Goal: Task Accomplishment & Management: Manage account settings

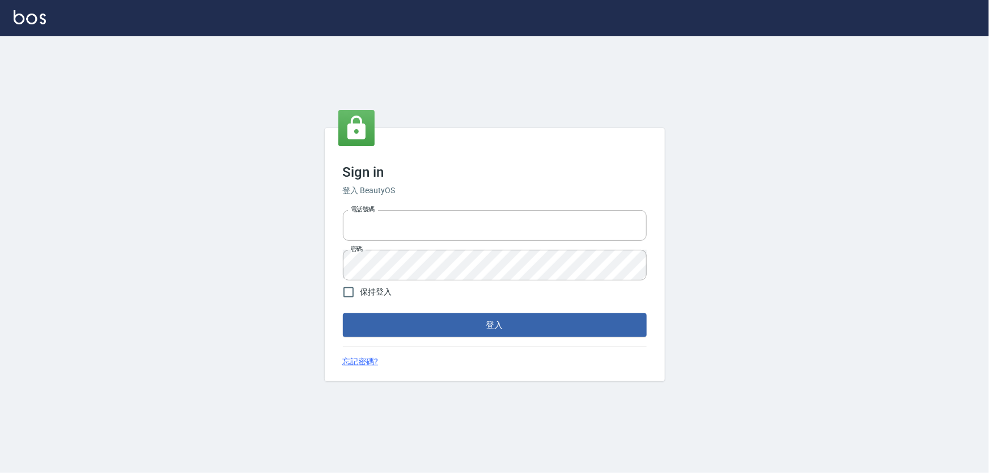
type input "0966106859"
click at [425, 312] on form "電話號碼 0966106859 電話號碼 密碼 密碼 保持登入 登入" at bounding box center [495, 271] width 304 height 131
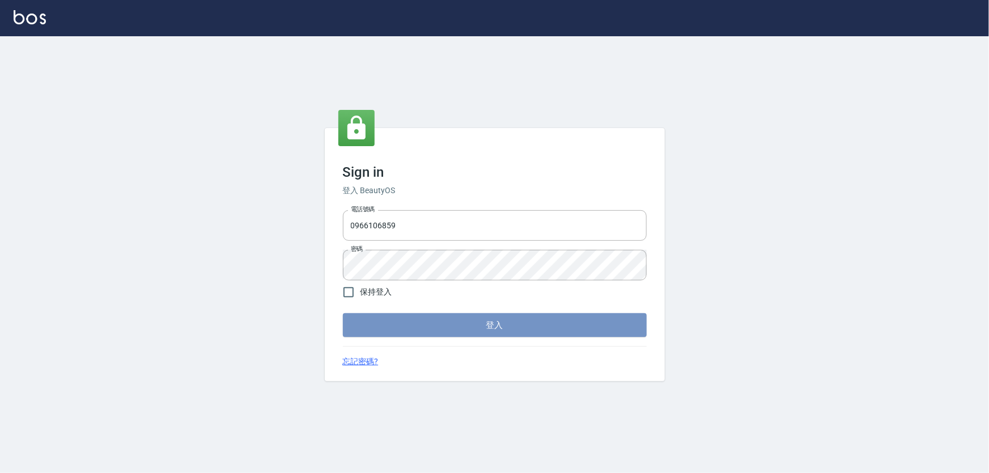
drag, startPoint x: 426, startPoint y: 316, endPoint x: 428, endPoint y: 323, distance: 7.2
click at [428, 323] on button "登入" at bounding box center [495, 325] width 304 height 24
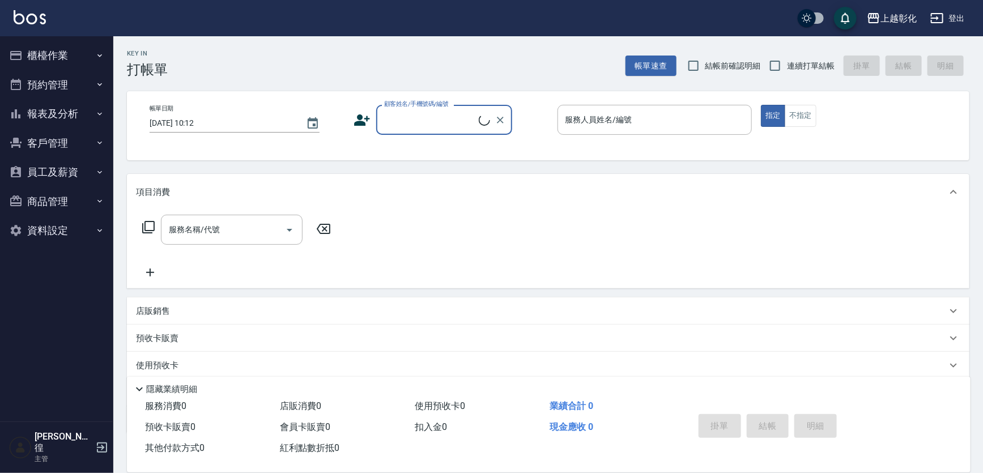
click at [38, 50] on button "櫃檯作業" at bounding box center [57, 55] width 104 height 29
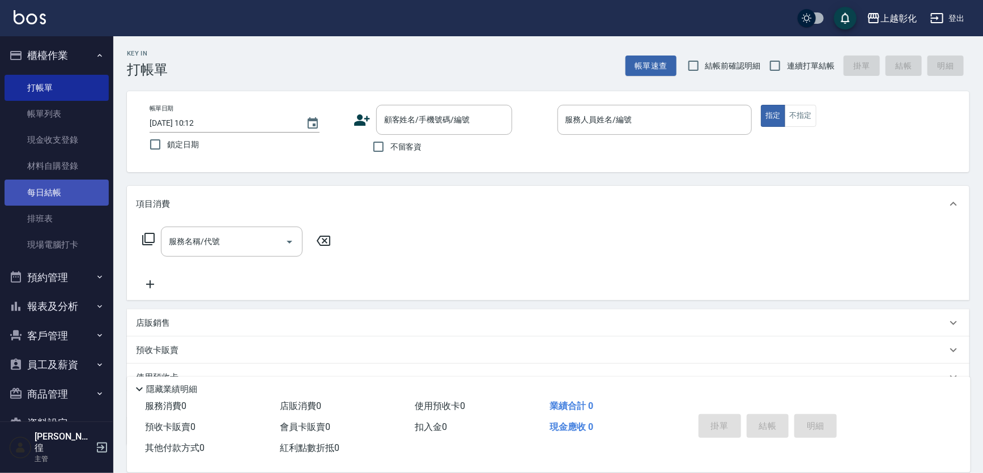
click at [78, 199] on link "每日結帳" at bounding box center [57, 193] width 104 height 26
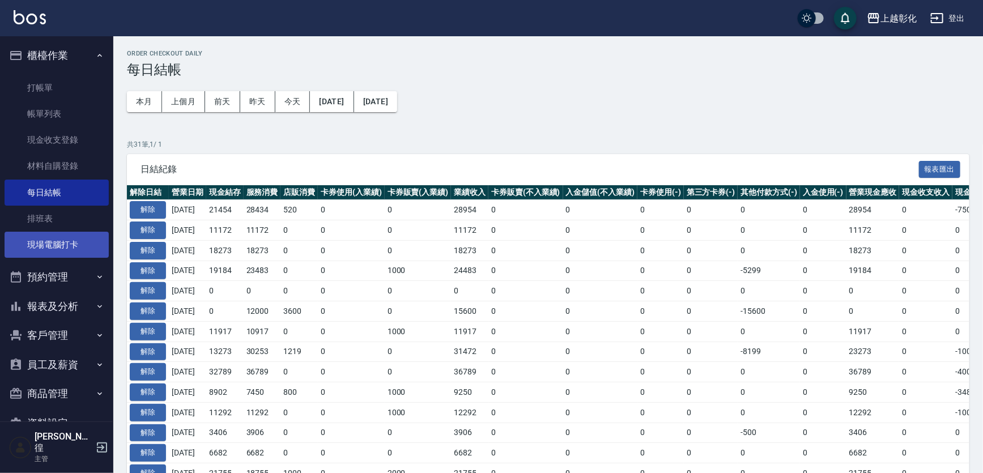
click at [74, 230] on link "排班表" at bounding box center [57, 219] width 104 height 26
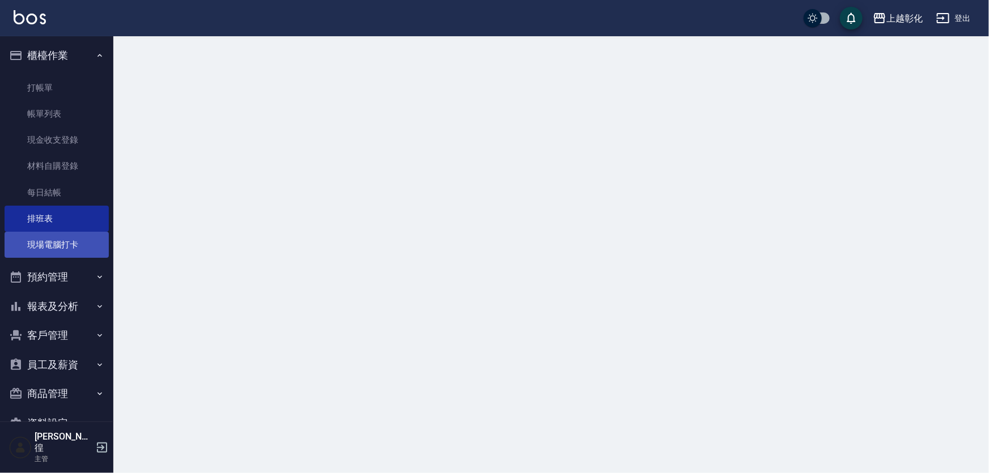
click at [74, 252] on link "現場電腦打卡" at bounding box center [57, 245] width 104 height 26
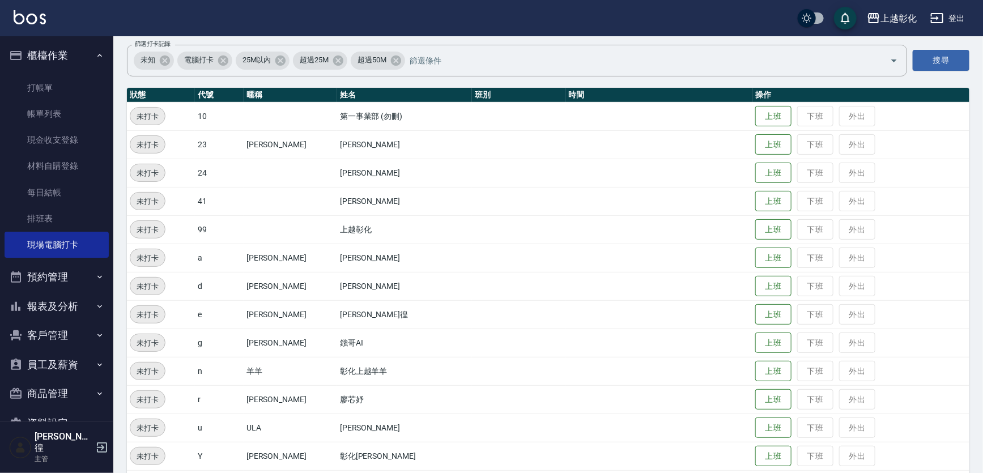
scroll to position [120, 0]
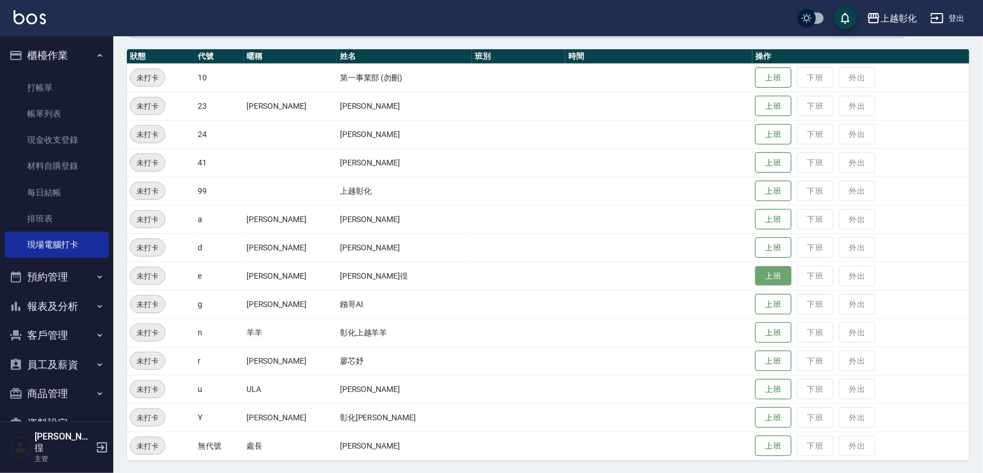
click at [755, 283] on button "上班" at bounding box center [773, 276] width 36 height 20
click at [752, 283] on td "上班 下班 外出" at bounding box center [860, 276] width 217 height 28
click at [755, 329] on button "上班" at bounding box center [773, 333] width 36 height 20
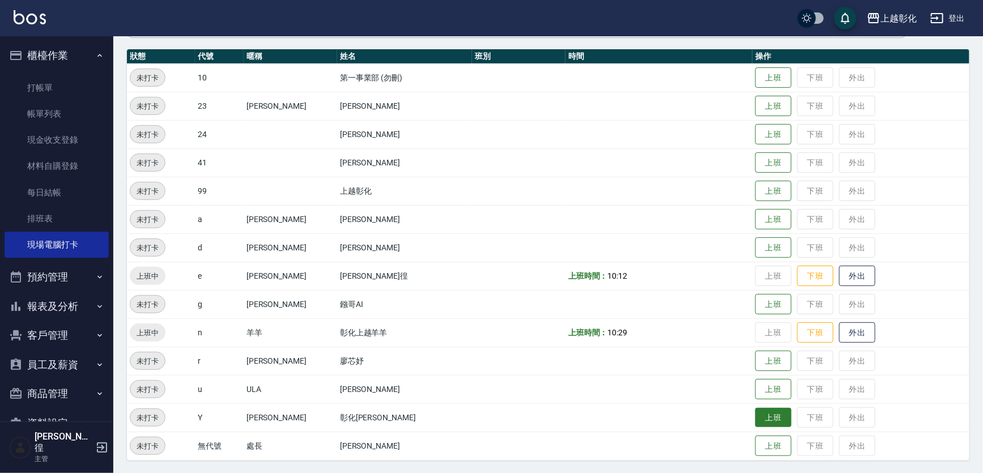
click at [755, 422] on button "上班" at bounding box center [773, 418] width 36 height 20
click at [760, 164] on button "上班" at bounding box center [773, 163] width 36 height 20
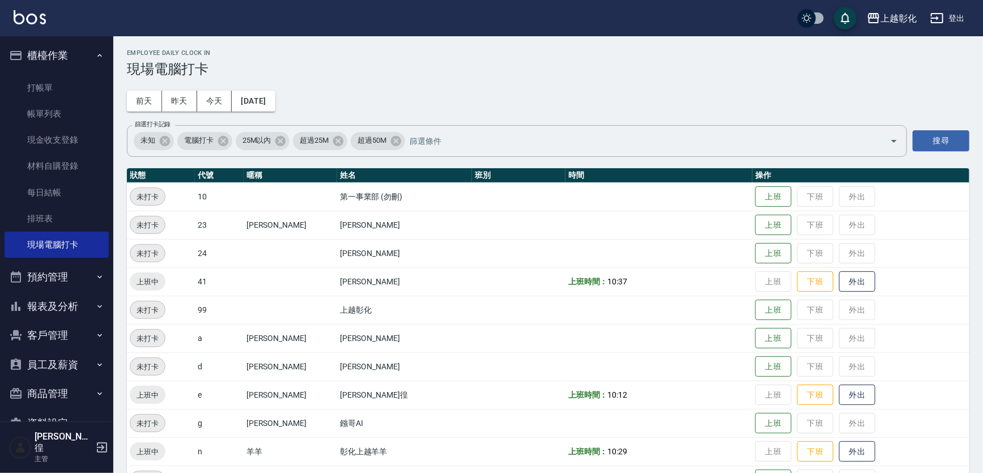
scroll to position [0, 0]
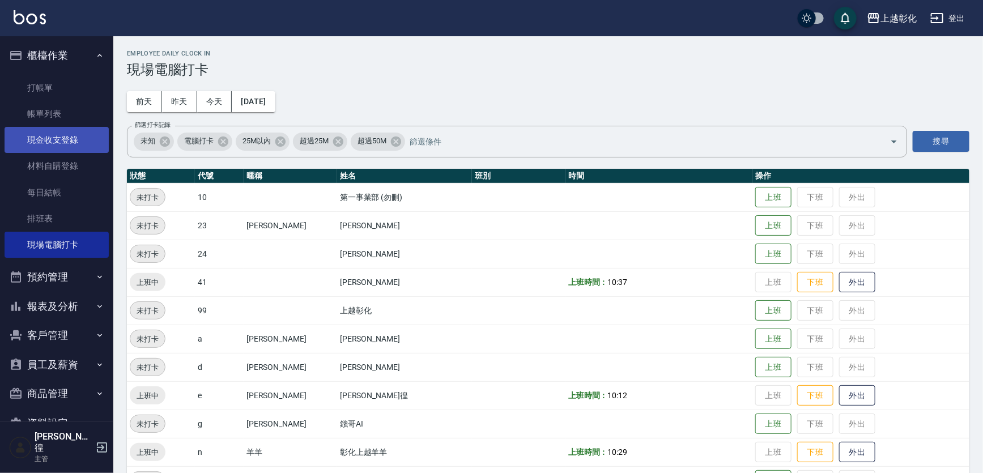
click at [82, 139] on link "現金收支登錄" at bounding box center [57, 140] width 104 height 26
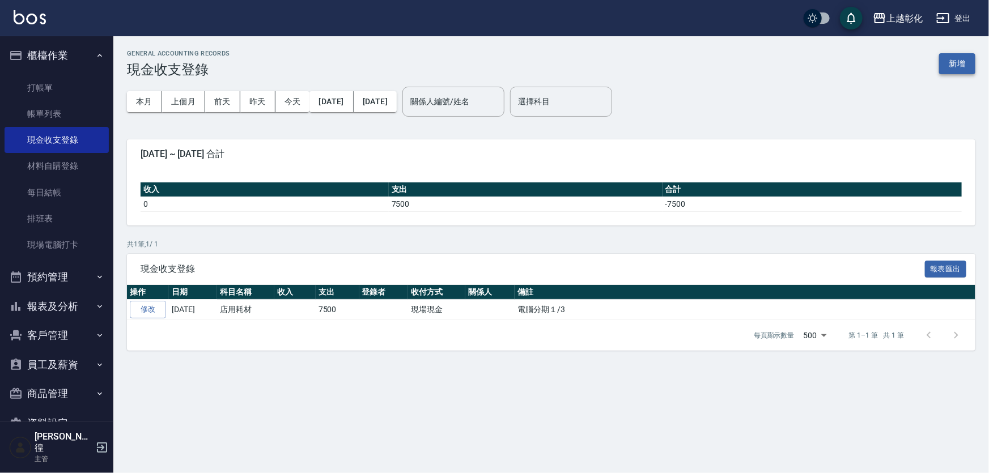
click at [949, 67] on button "新增" at bounding box center [957, 63] width 36 height 21
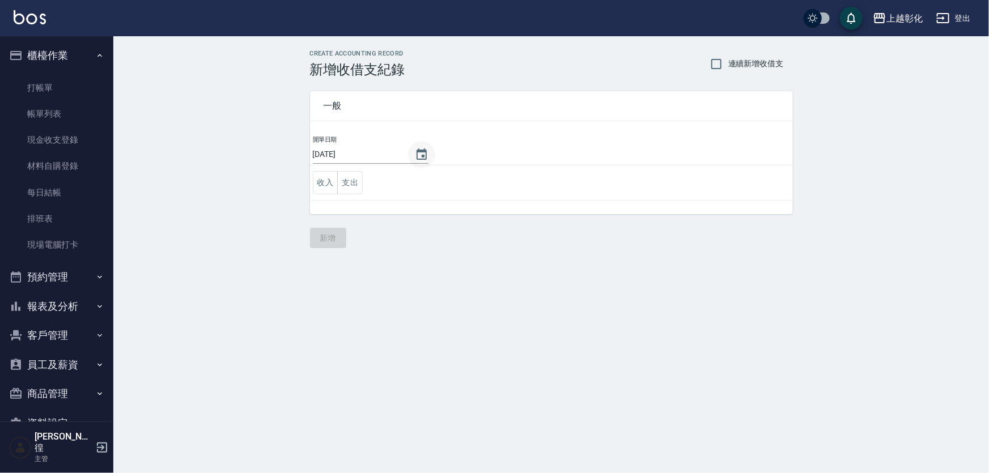
click at [427, 154] on icon "Choose date, selected date is 2025-10-06" at bounding box center [422, 155] width 14 height 14
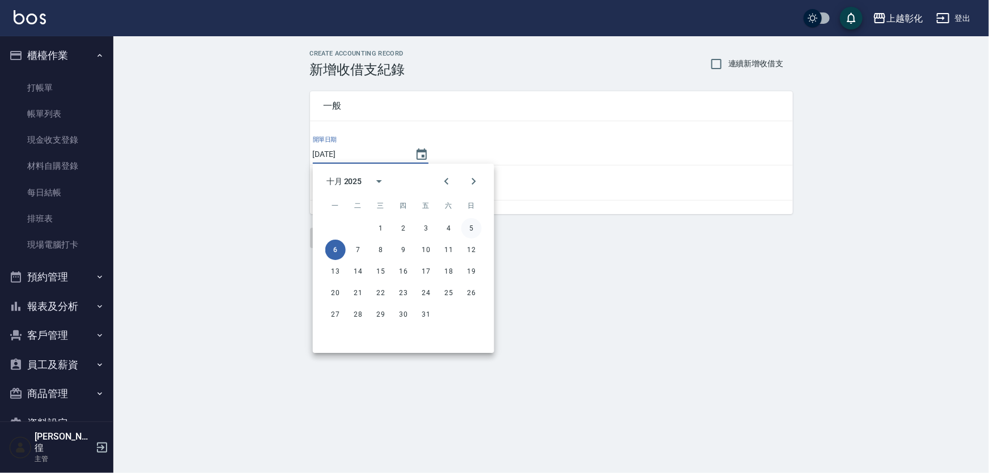
click at [469, 230] on button "5" at bounding box center [471, 228] width 20 height 20
type input "[DATE]"
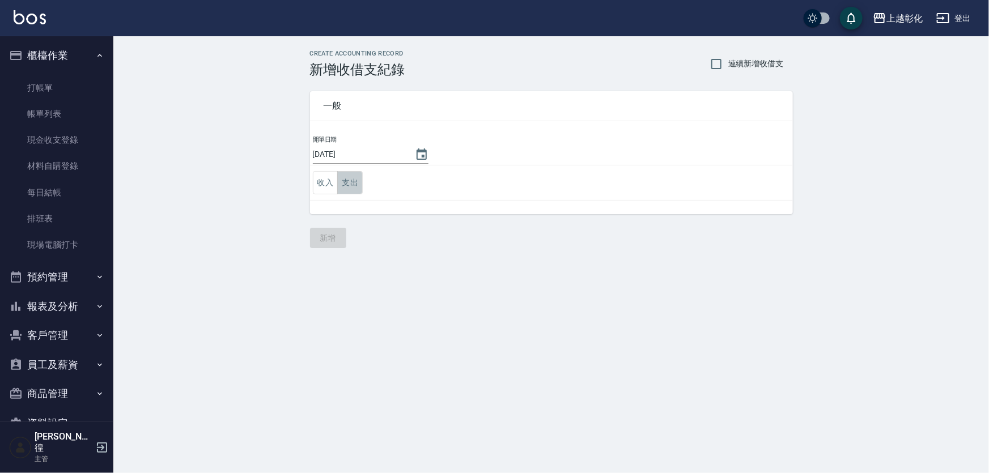
click at [354, 189] on button "支出" at bounding box center [349, 182] width 25 height 23
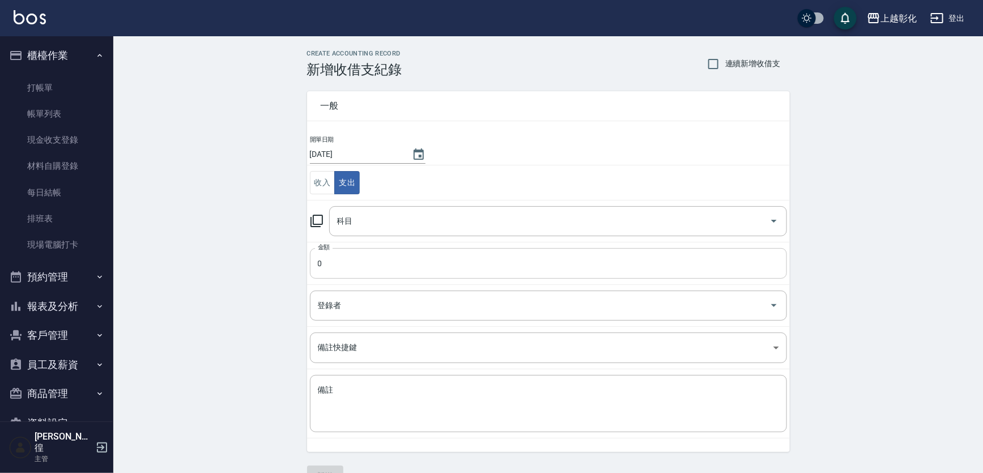
click at [342, 267] on input "0" at bounding box center [548, 263] width 477 height 31
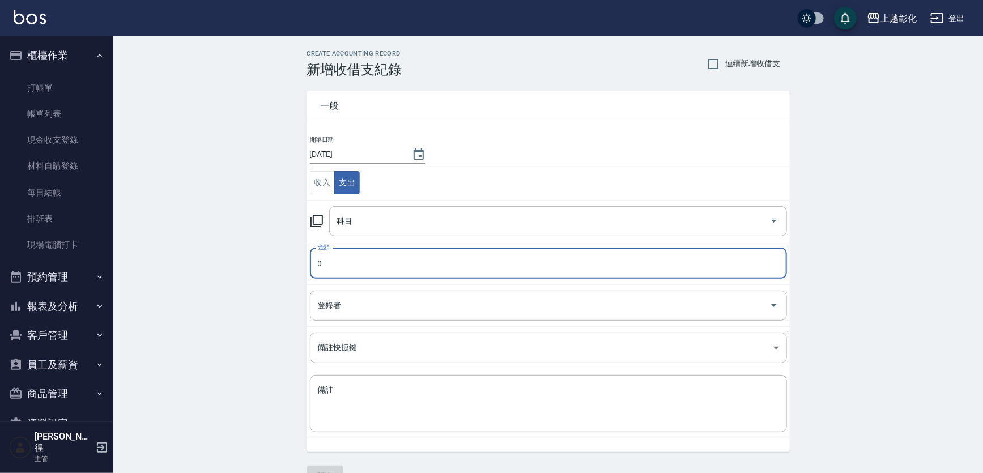
click at [344, 264] on input "0" at bounding box center [548, 263] width 477 height 31
click at [341, 270] on input "0" at bounding box center [548, 263] width 477 height 31
click at [351, 251] on input "-1" at bounding box center [548, 263] width 477 height 31
click at [351, 254] on input "-1" at bounding box center [548, 263] width 477 height 31
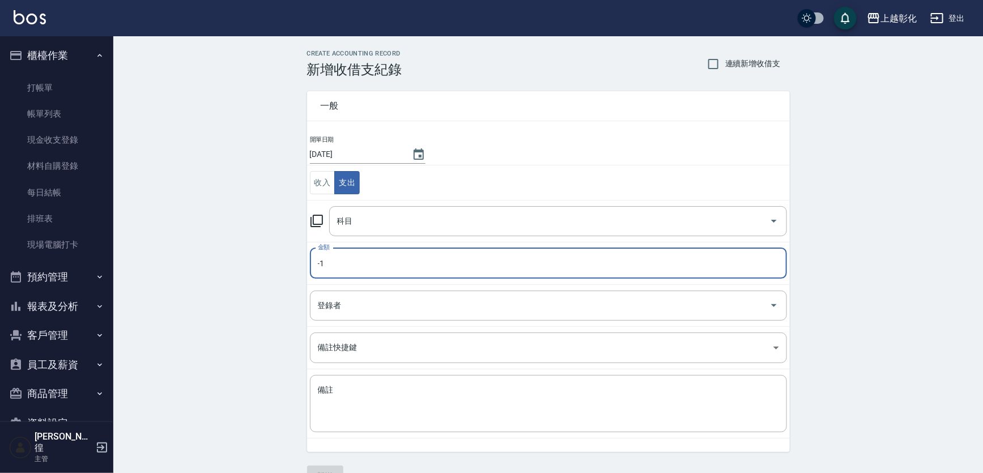
click at [351, 254] on input "-1" at bounding box center [548, 263] width 477 height 31
type input "020000"
click at [363, 227] on input "科目" at bounding box center [549, 221] width 431 height 20
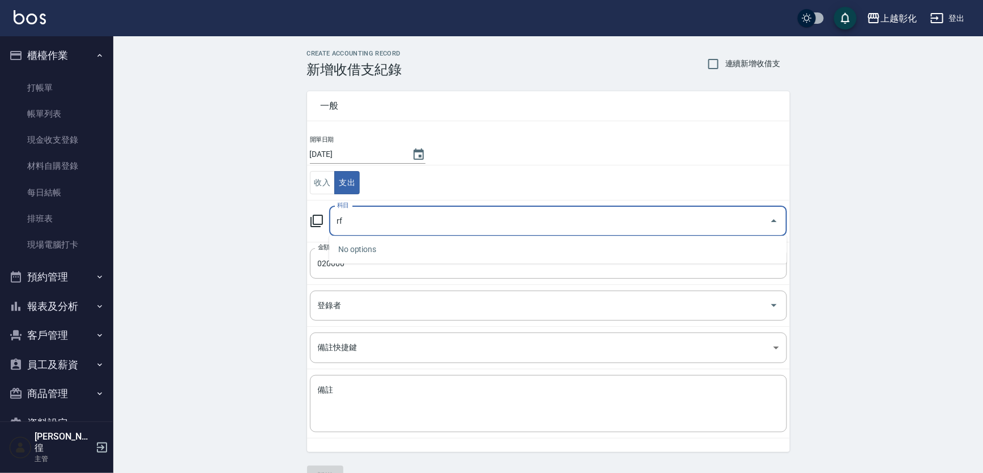
type input "r"
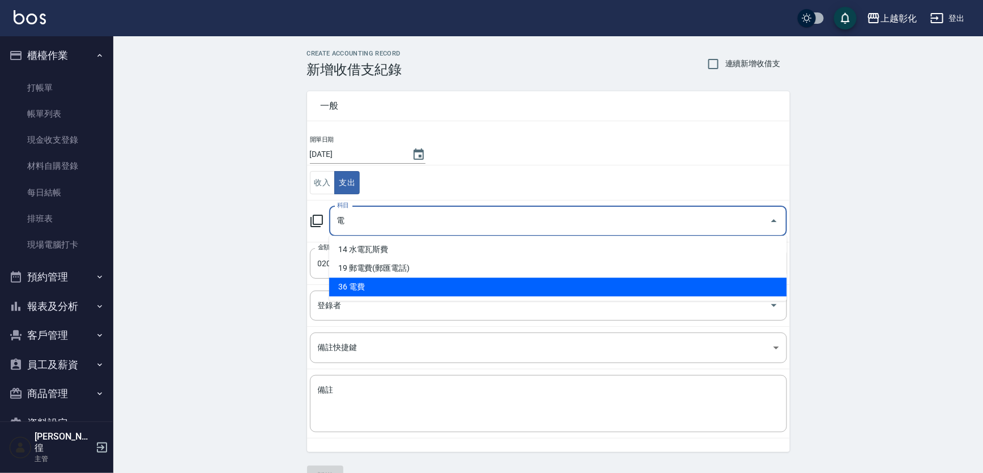
click at [363, 289] on li "36 電費" at bounding box center [558, 287] width 458 height 19
type input "36 電費"
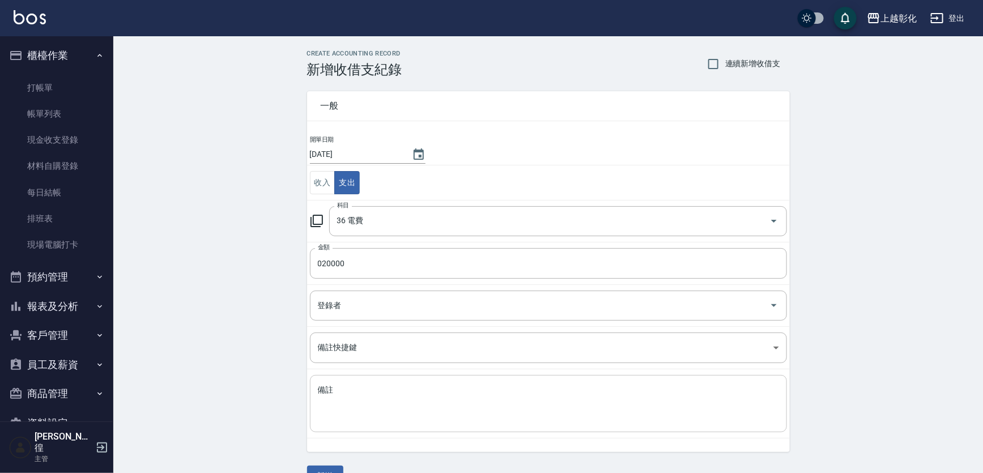
click at [376, 377] on div "x 備註" at bounding box center [548, 403] width 477 height 57
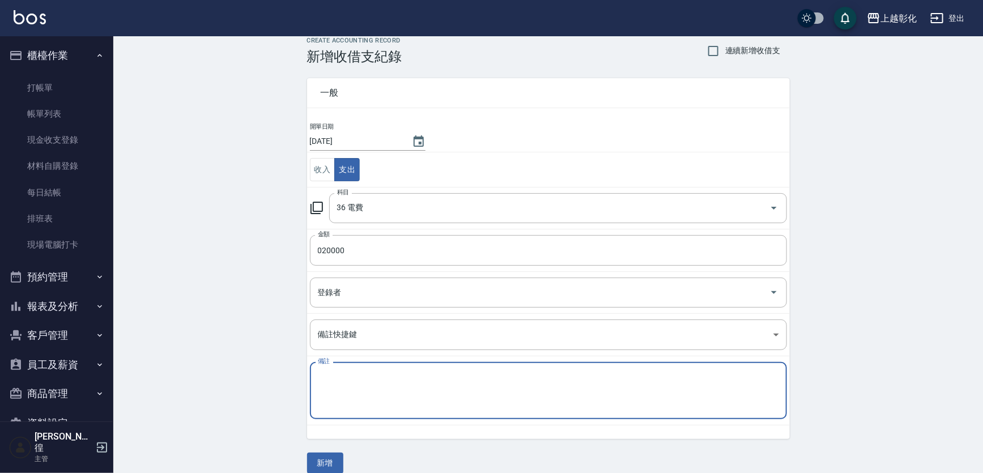
scroll to position [26, 0]
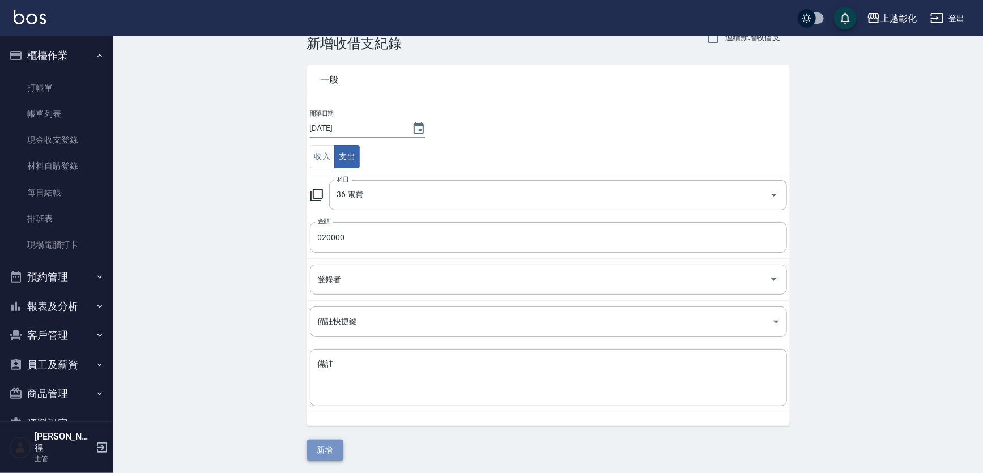
click at [334, 441] on button "新增" at bounding box center [325, 450] width 36 height 21
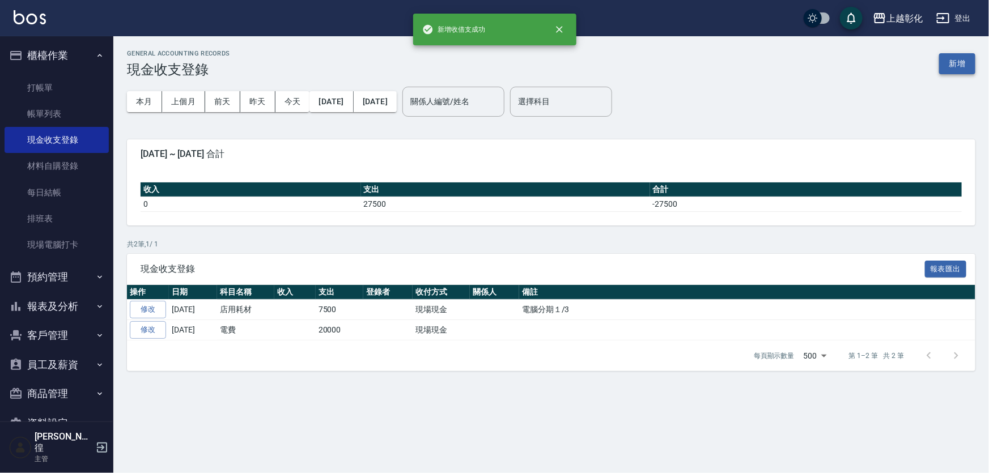
click at [951, 70] on button "新增" at bounding box center [957, 63] width 36 height 21
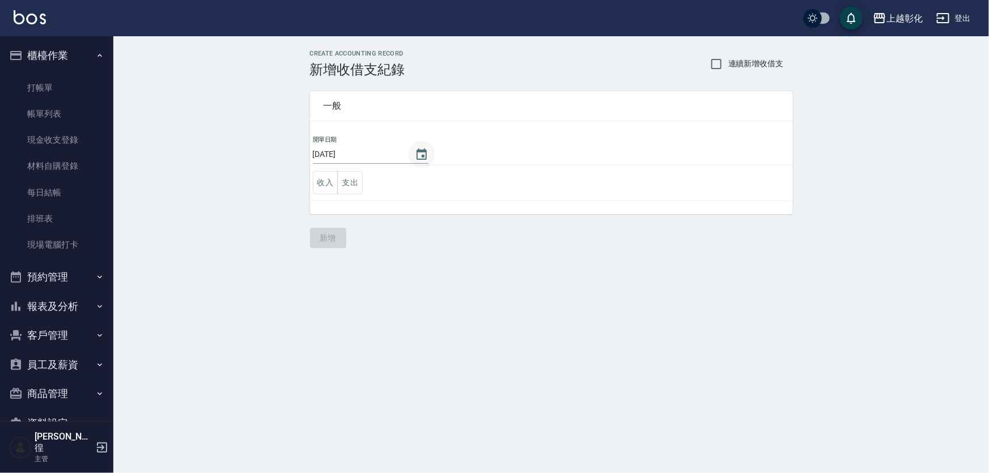
click at [418, 146] on button "Choose date, selected date is 2025-10-06" at bounding box center [421, 154] width 27 height 27
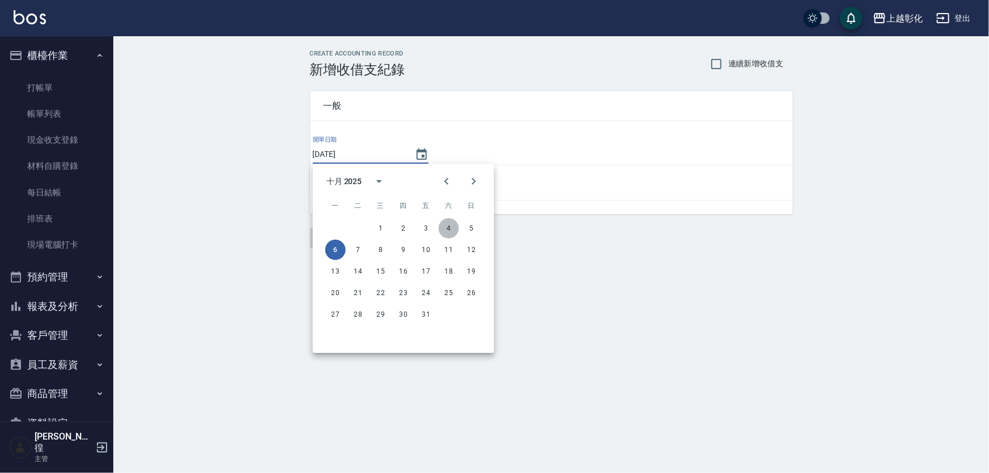
click at [449, 231] on button "4" at bounding box center [449, 228] width 20 height 20
type input "[DATE]"
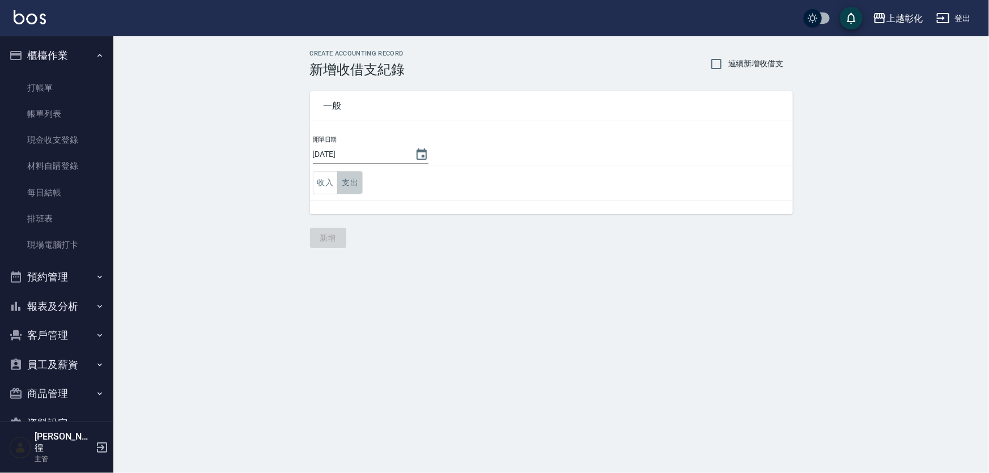
click at [357, 185] on button "支出" at bounding box center [349, 182] width 25 height 23
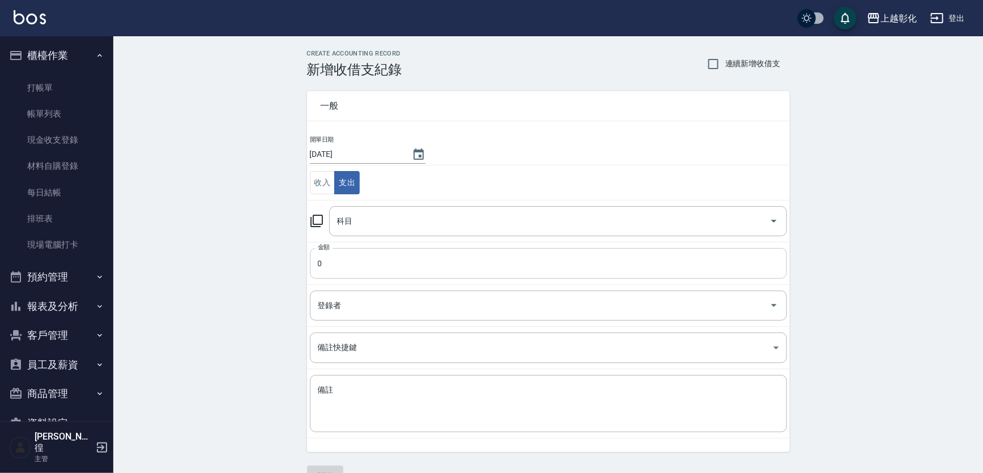
click at [342, 254] on input "0" at bounding box center [548, 263] width 477 height 31
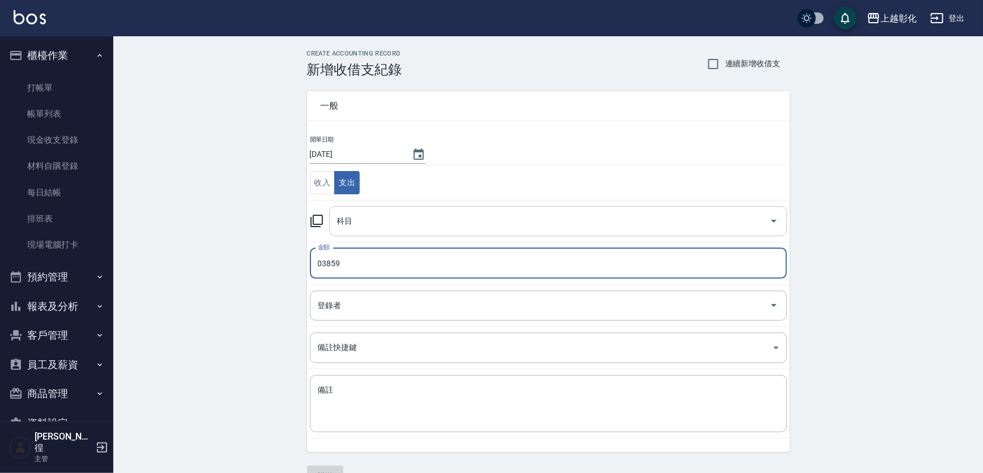
type input "03859"
click at [353, 227] on input "科目" at bounding box center [549, 221] width 431 height 20
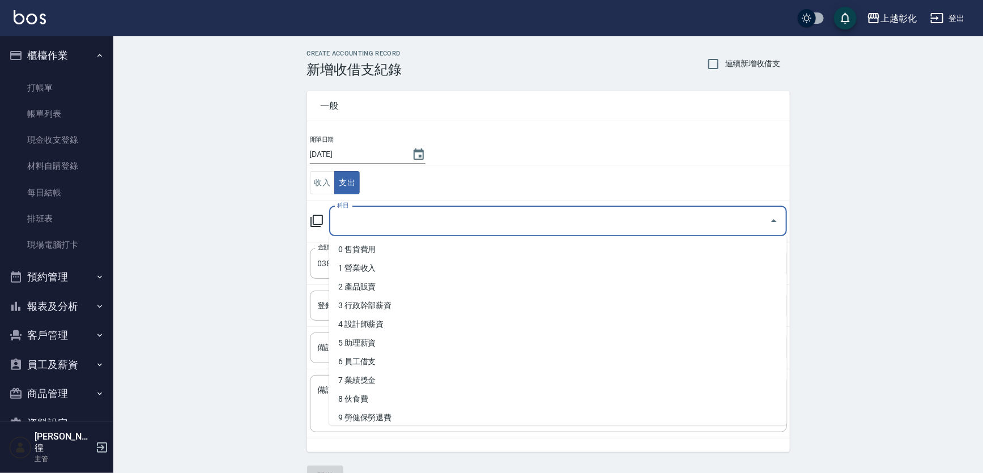
type input "f"
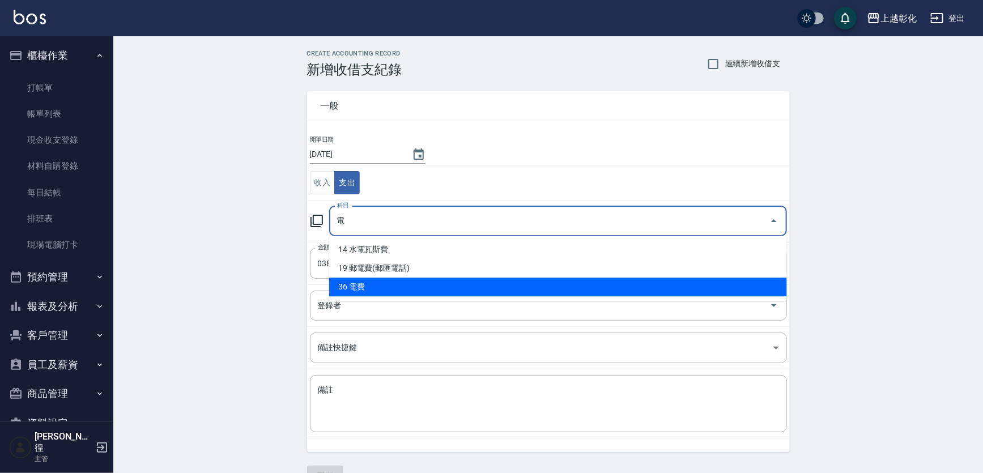
click at [349, 284] on li "36 電費" at bounding box center [558, 287] width 458 height 19
type input "36 電費"
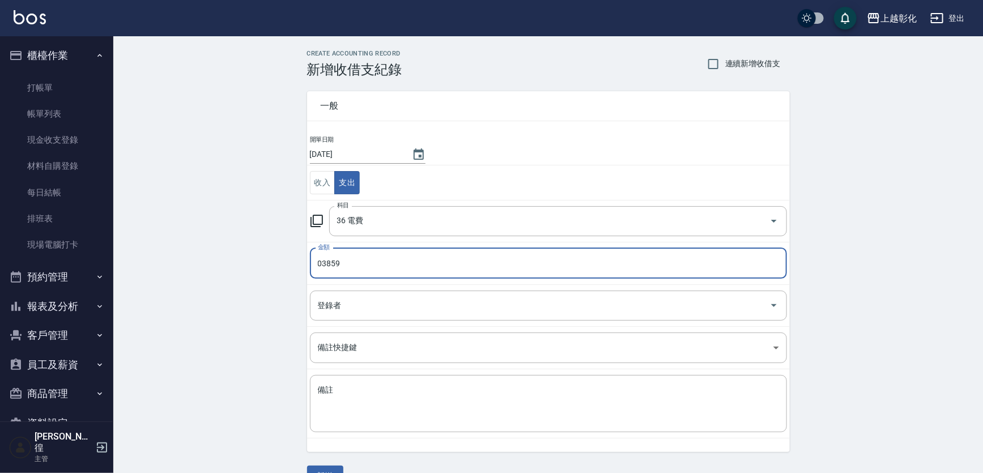
scroll to position [26, 0]
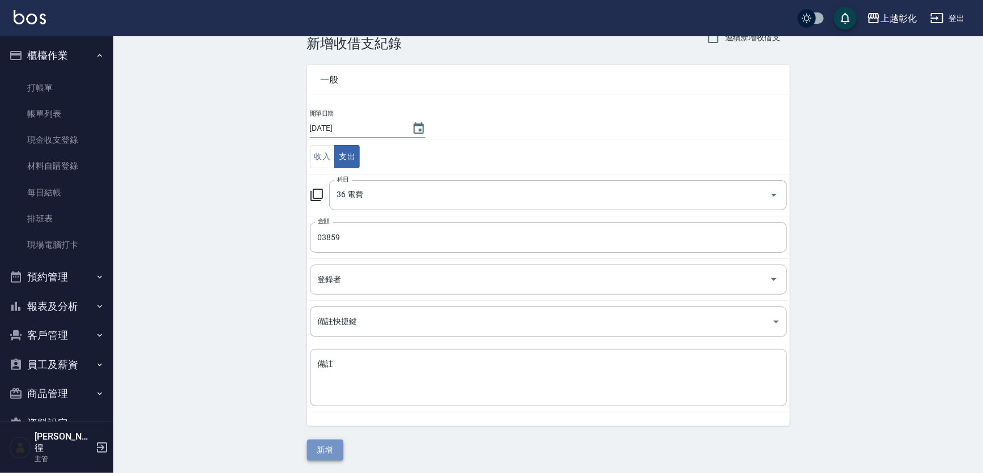
click at [330, 454] on button "新增" at bounding box center [325, 450] width 36 height 21
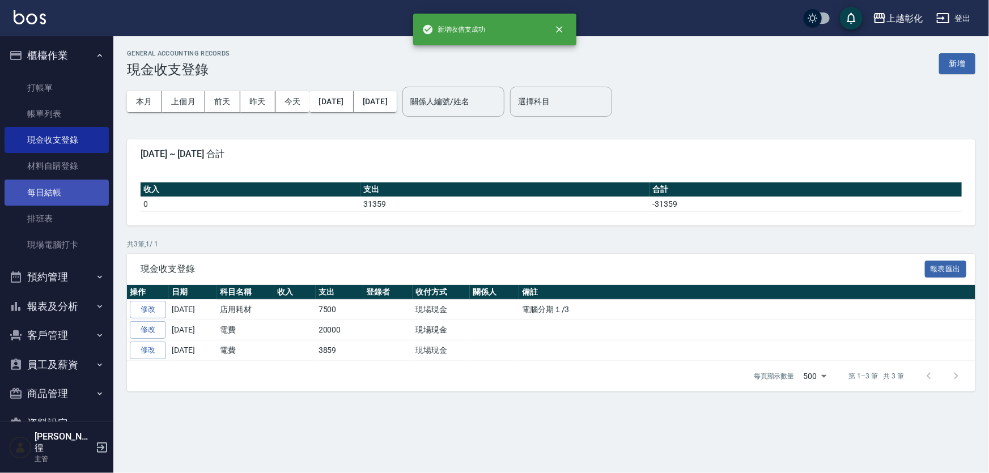
click at [60, 193] on link "每日結帳" at bounding box center [57, 193] width 104 height 26
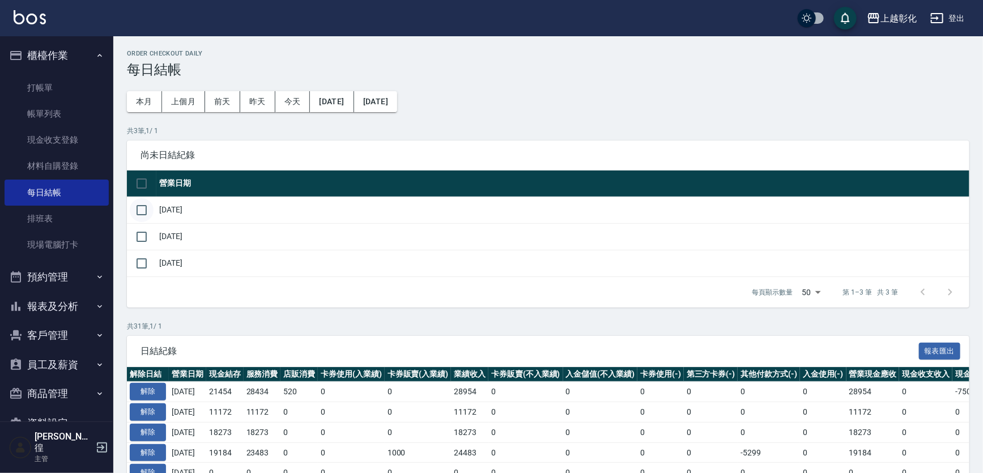
click at [135, 207] on input "checkbox" at bounding box center [142, 210] width 24 height 24
checkbox input "true"
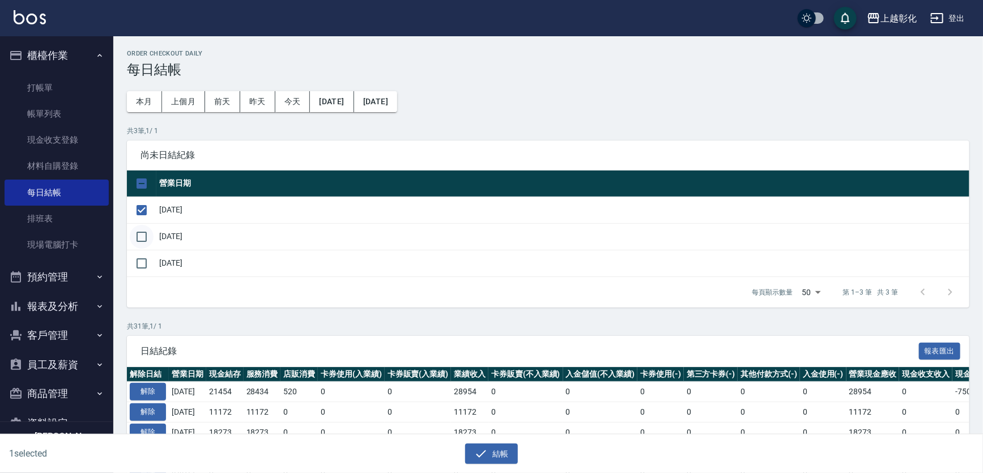
click at [143, 231] on input "checkbox" at bounding box center [142, 237] width 24 height 24
checkbox input "true"
click at [474, 447] on button "結帳" at bounding box center [491, 454] width 53 height 21
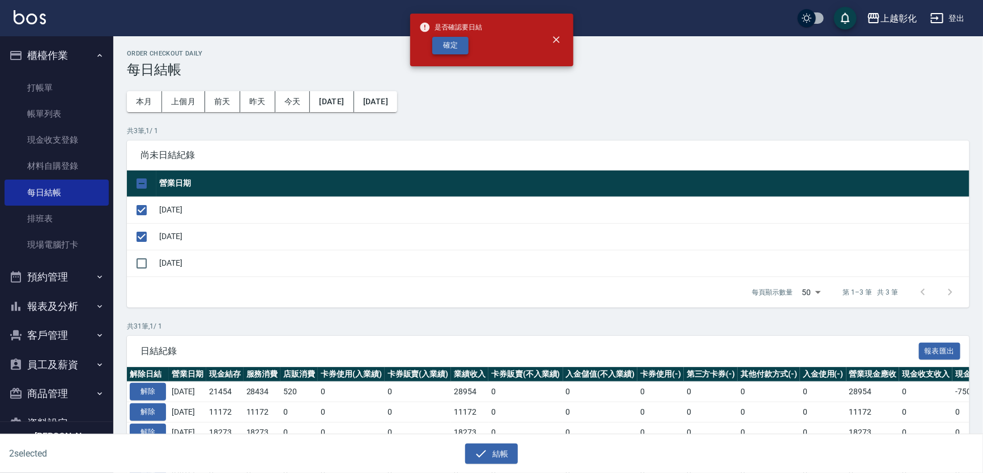
click at [436, 53] on button "確定" at bounding box center [450, 46] width 36 height 18
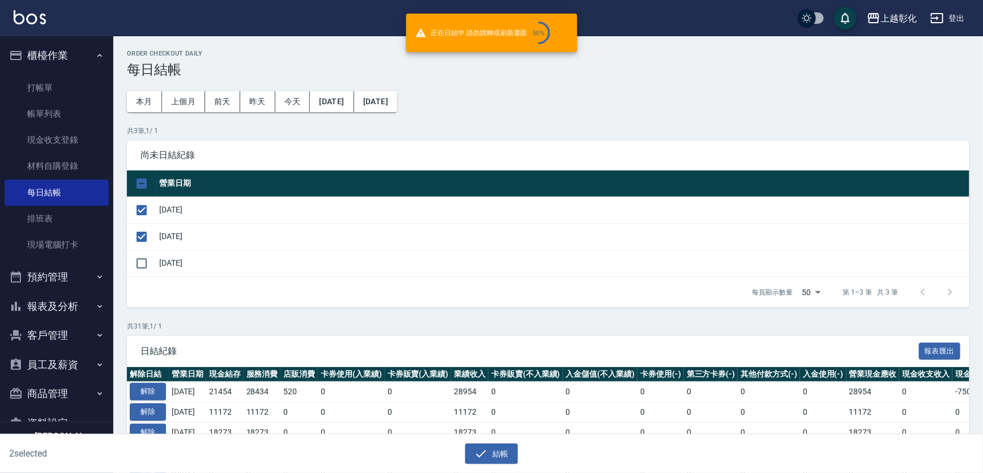
checkbox input "false"
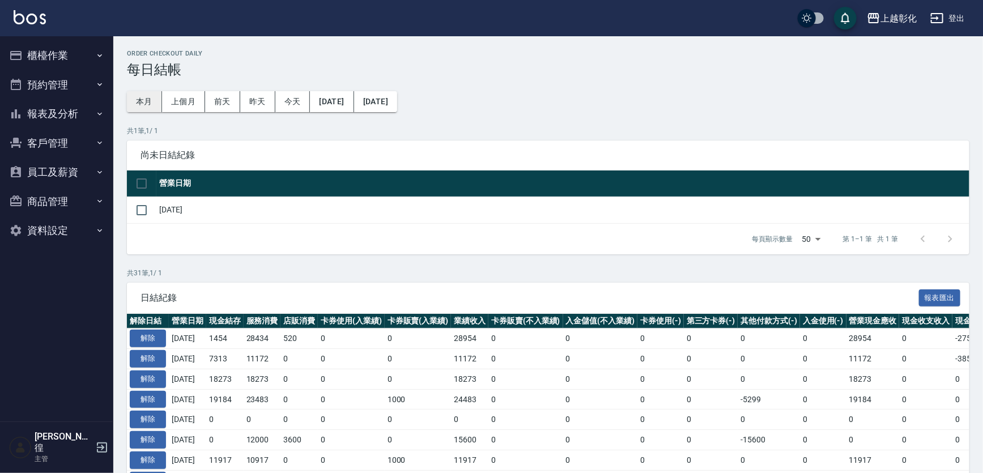
click at [139, 97] on button "本月" at bounding box center [144, 101] width 35 height 21
